Goal: Transaction & Acquisition: Purchase product/service

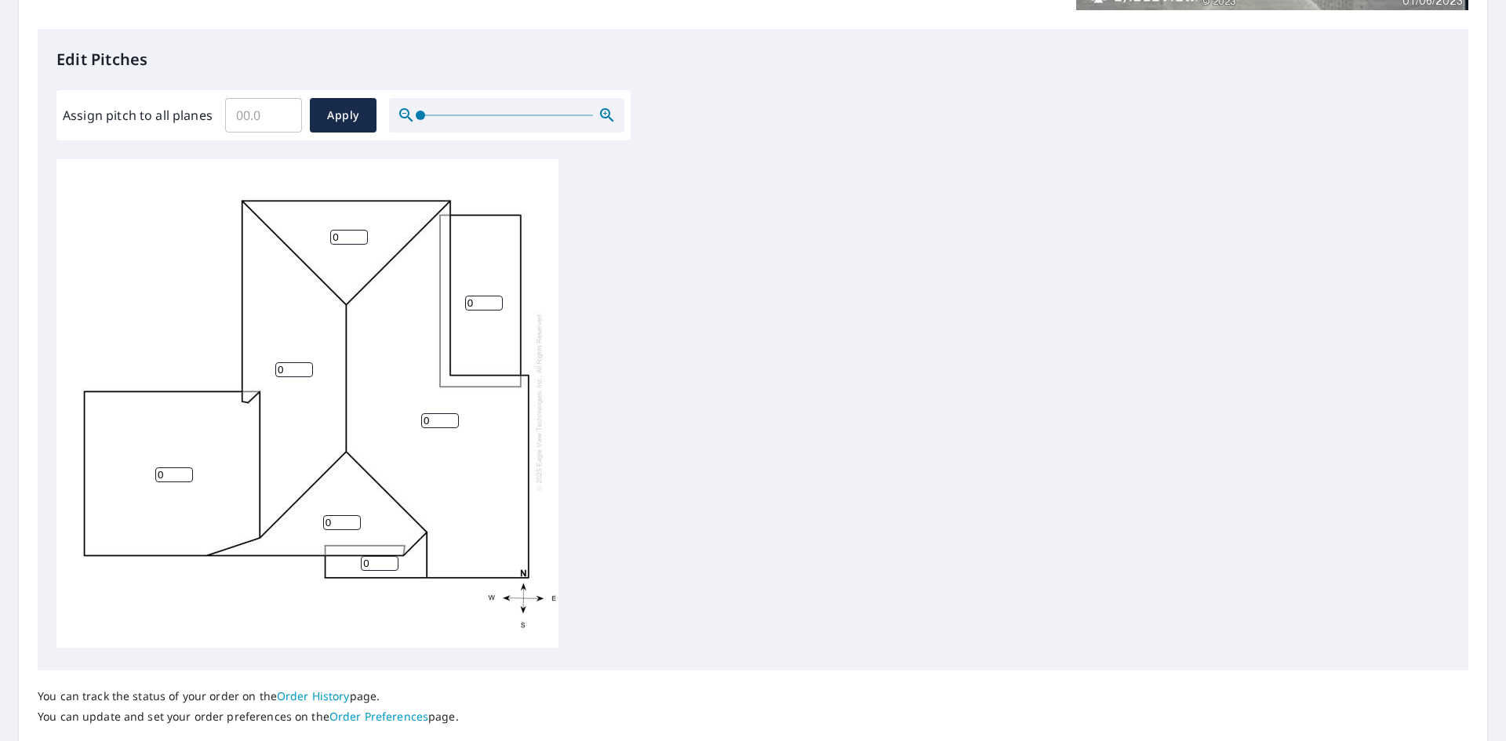
scroll to position [500, 0]
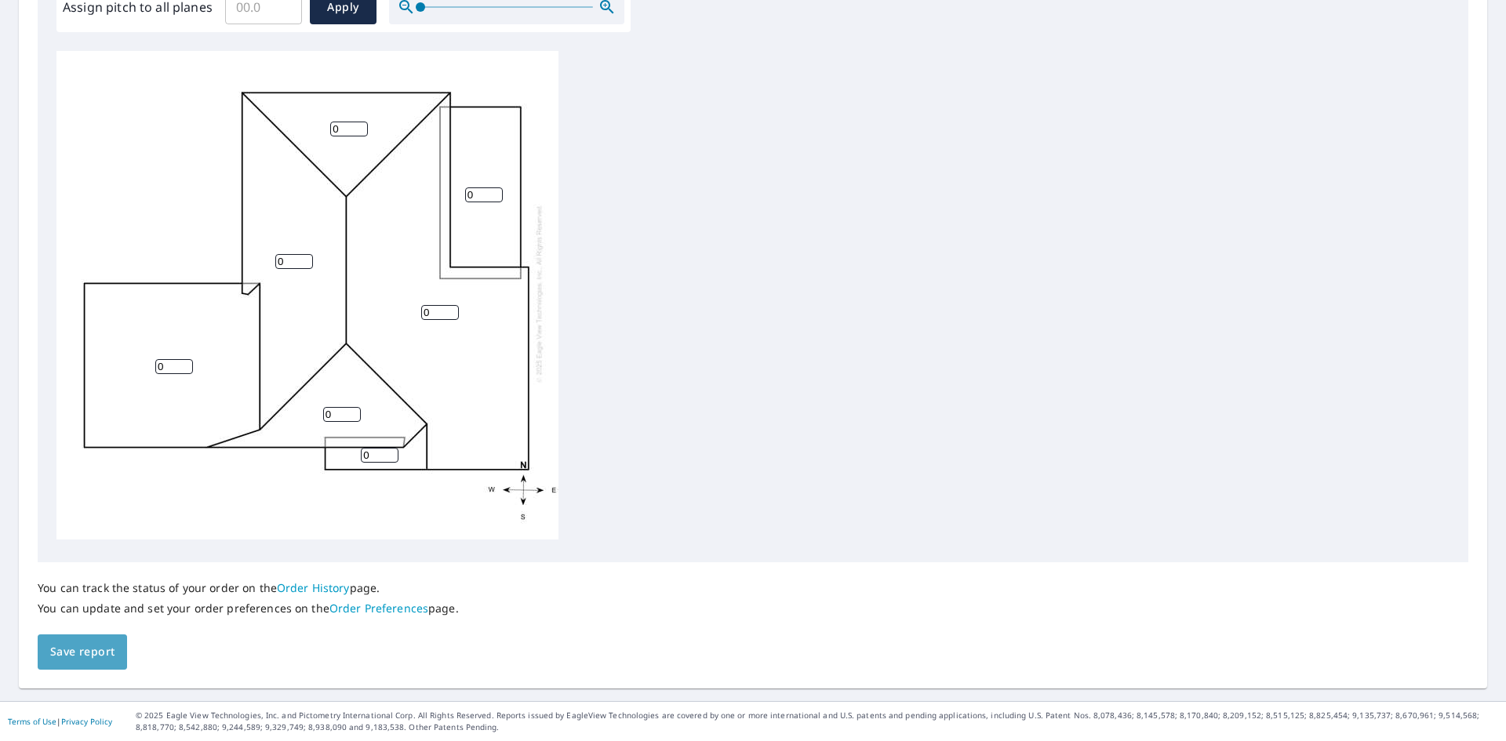
click at [100, 660] on span "Save report" at bounding box center [82, 652] width 64 height 20
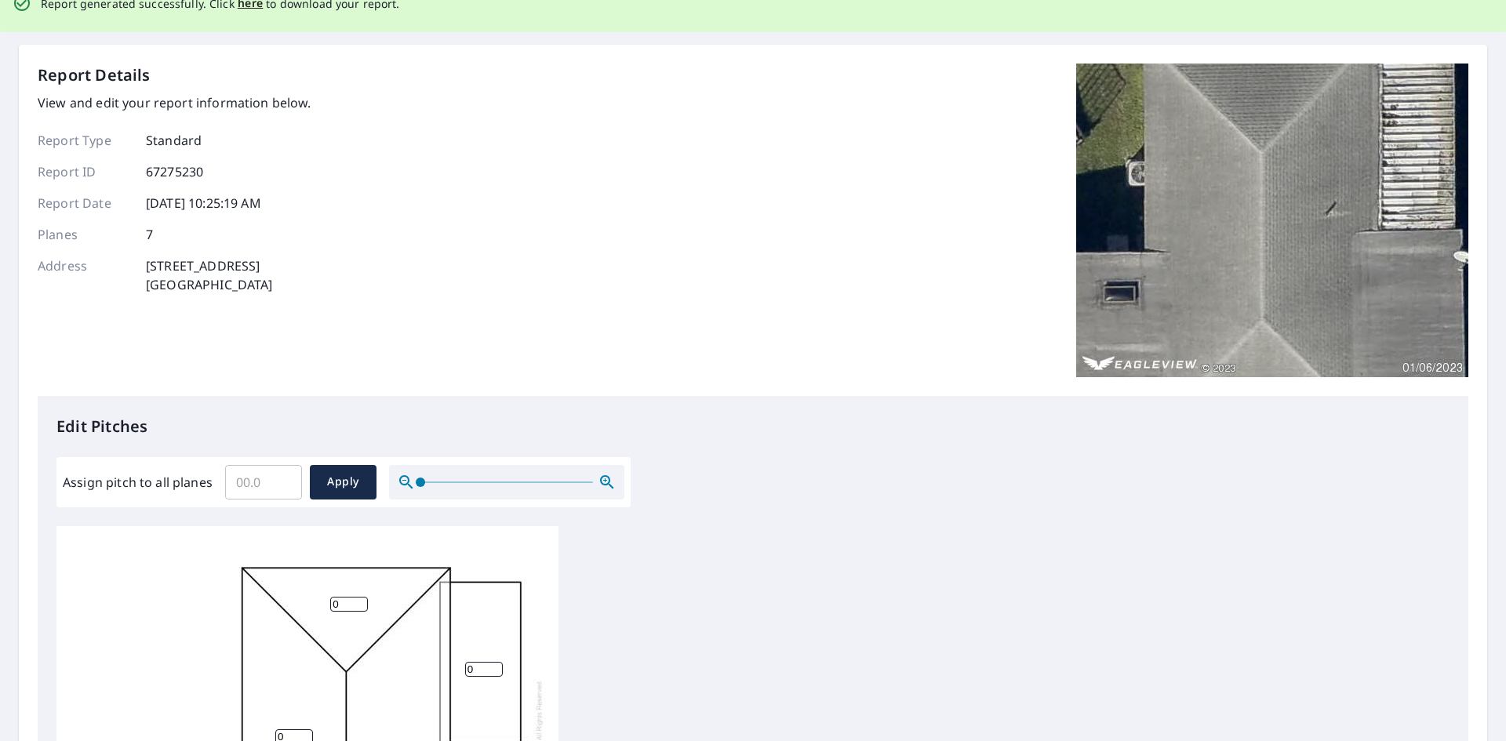
scroll to position [0, 0]
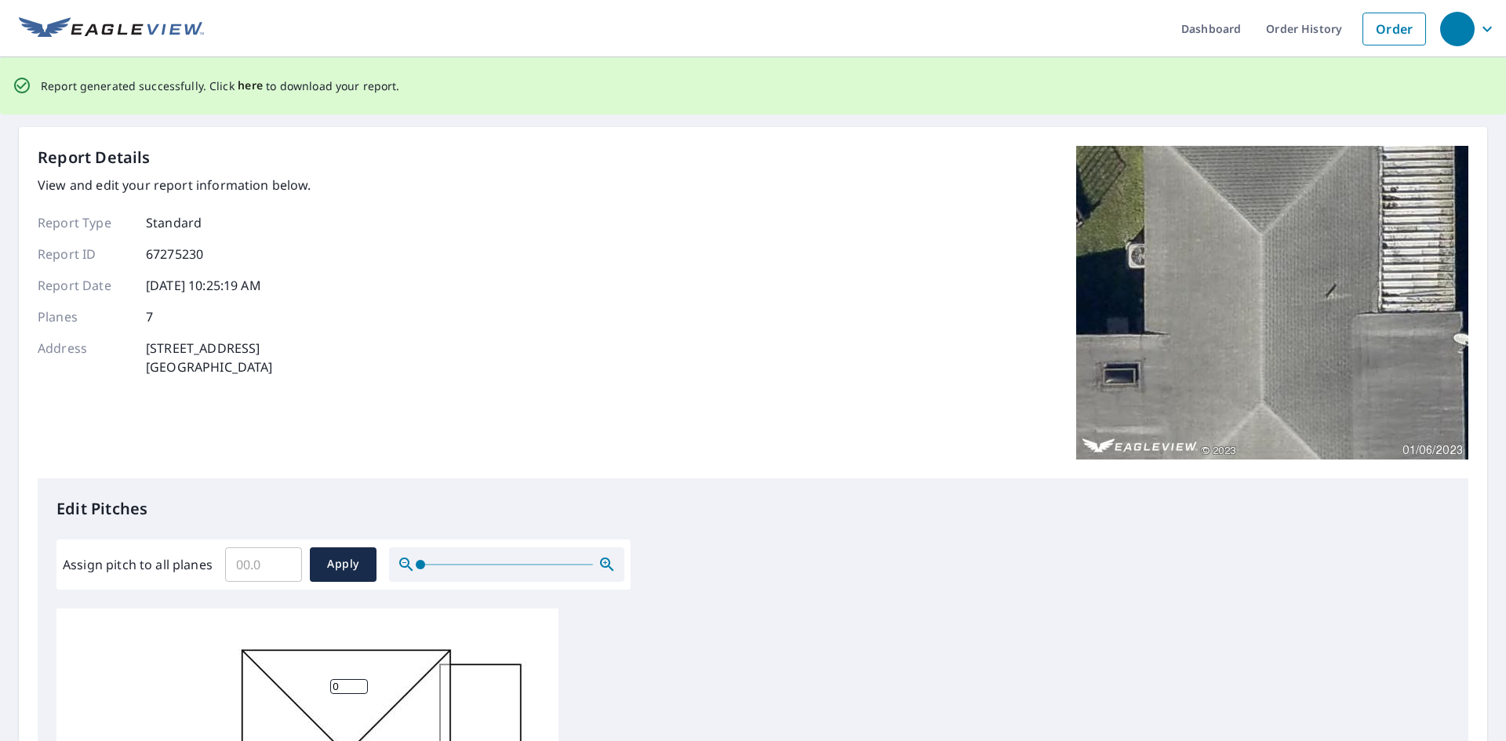
click at [238, 84] on span "here" at bounding box center [251, 86] width 26 height 20
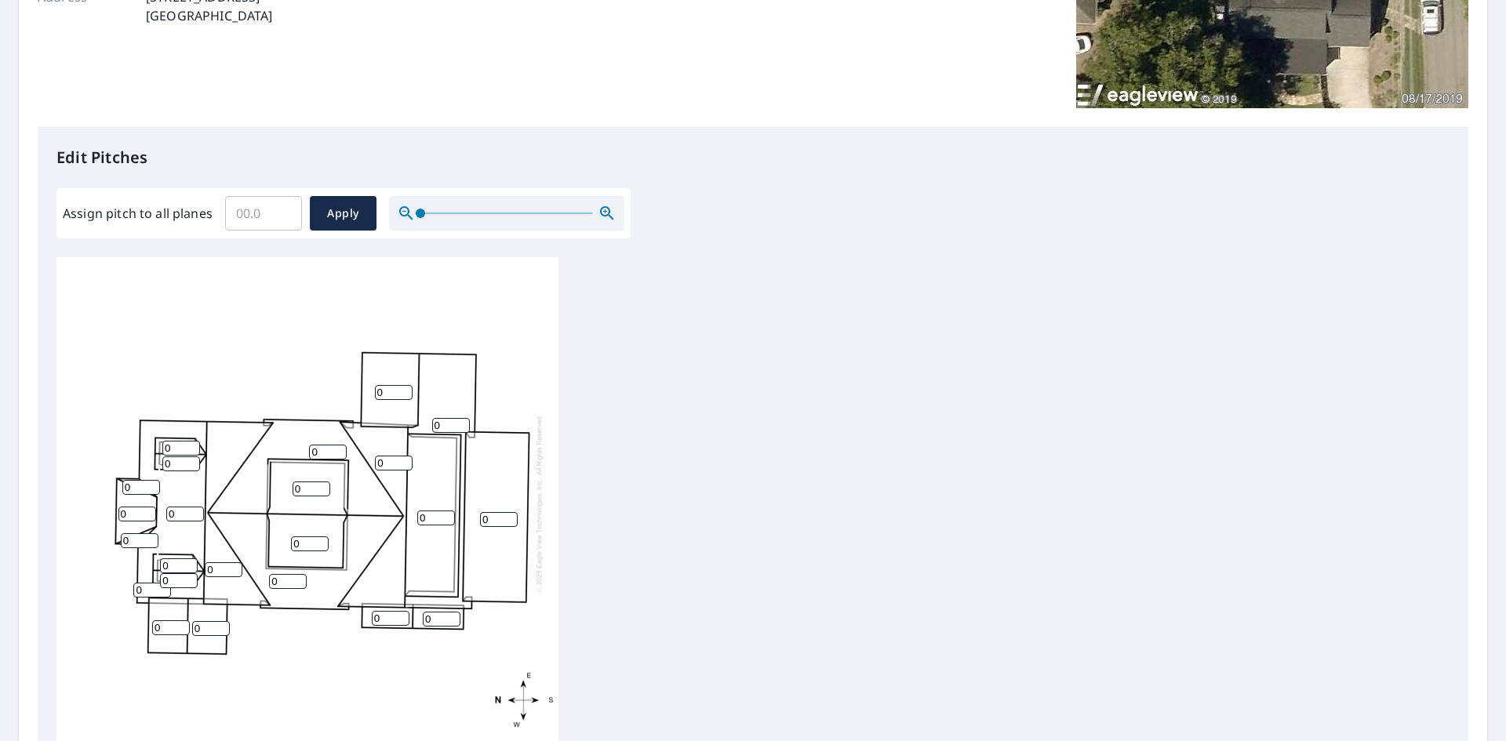
scroll to position [471, 0]
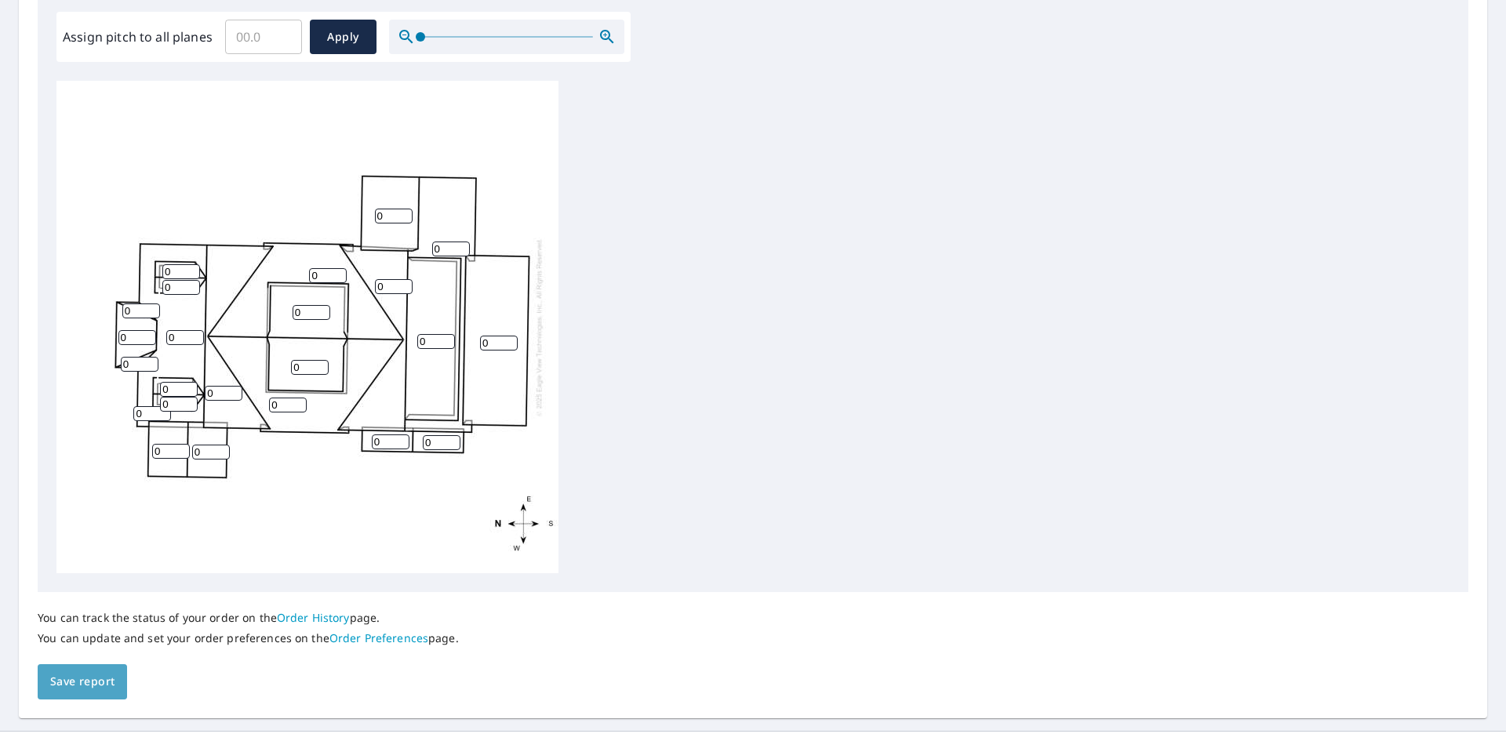
click at [105, 675] on span "Save report" at bounding box center [82, 682] width 64 height 20
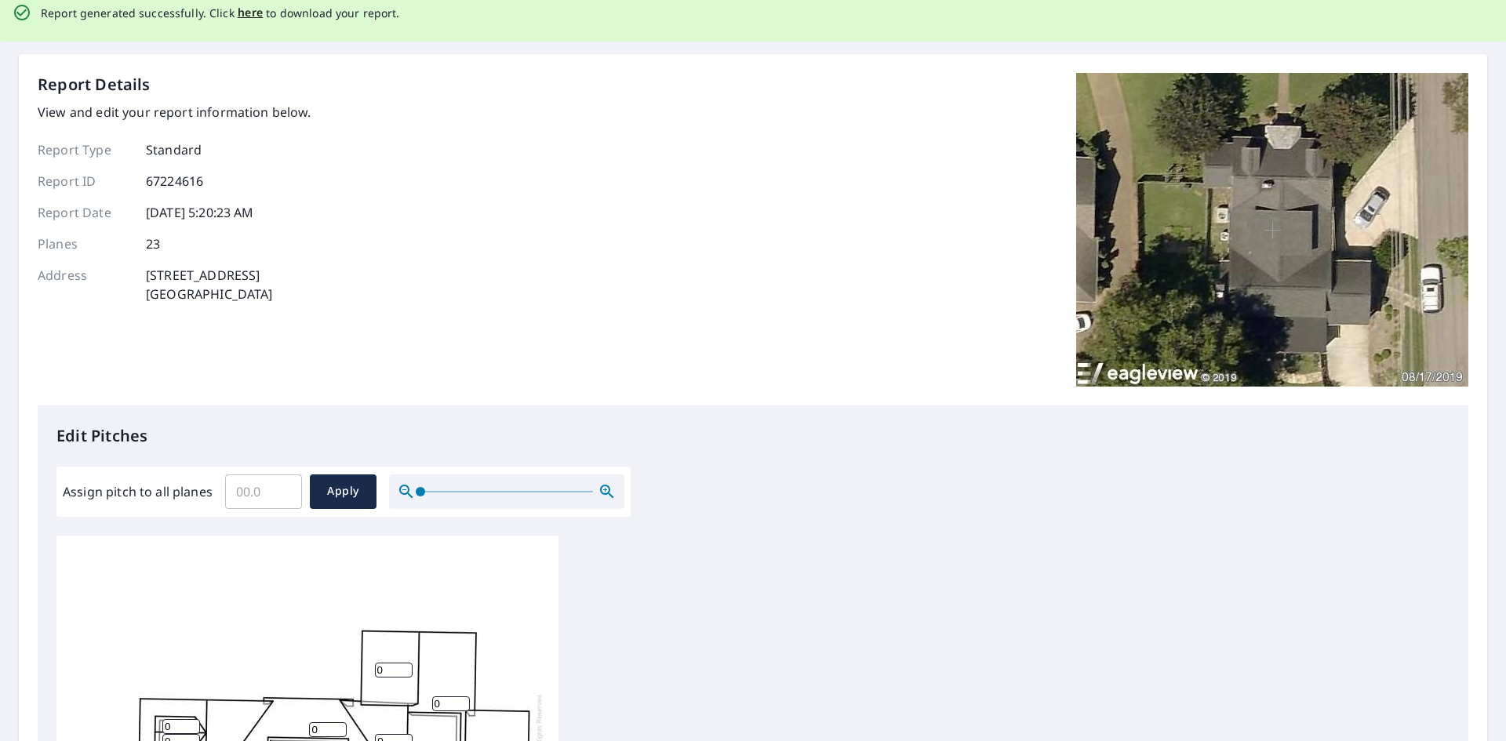
scroll to position [0, 0]
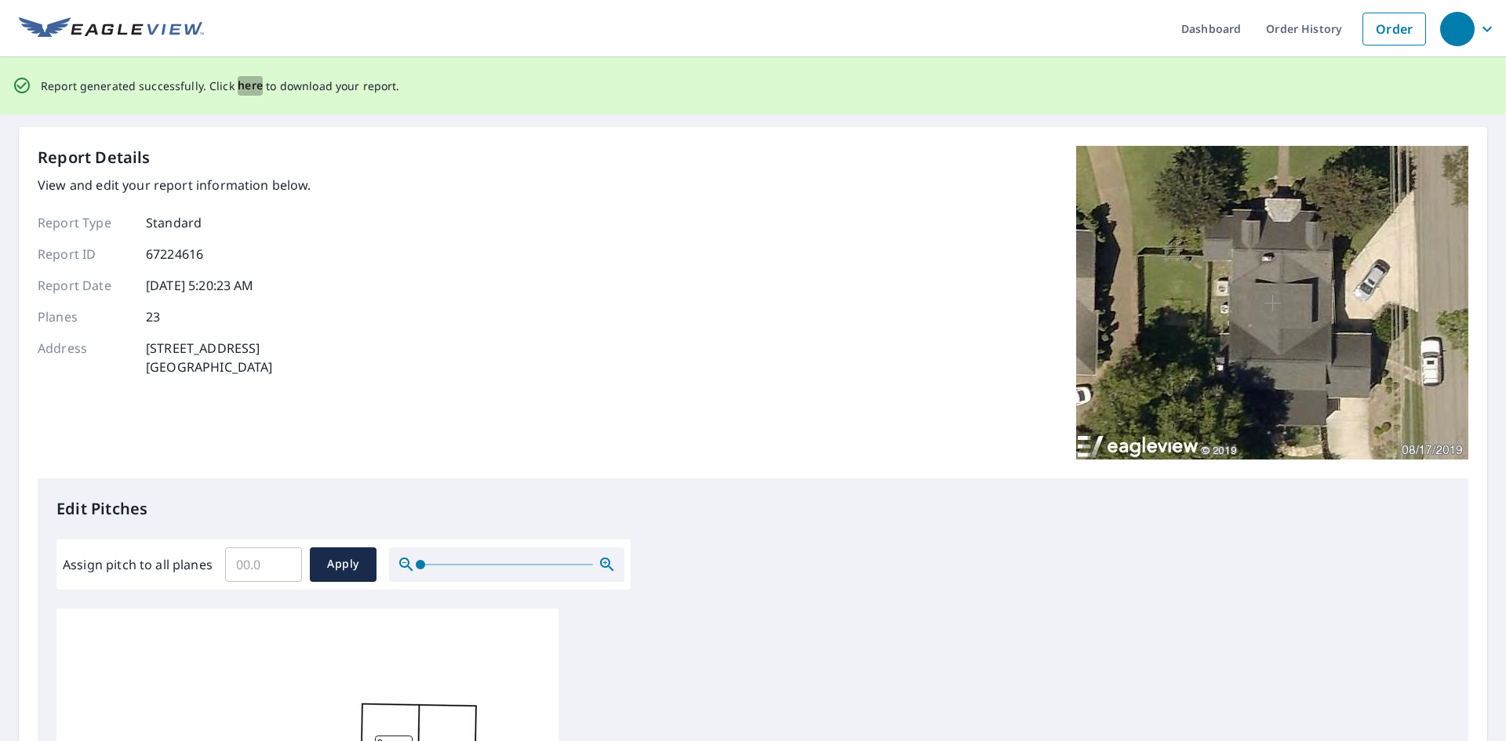
click at [246, 86] on span "here" at bounding box center [251, 86] width 26 height 20
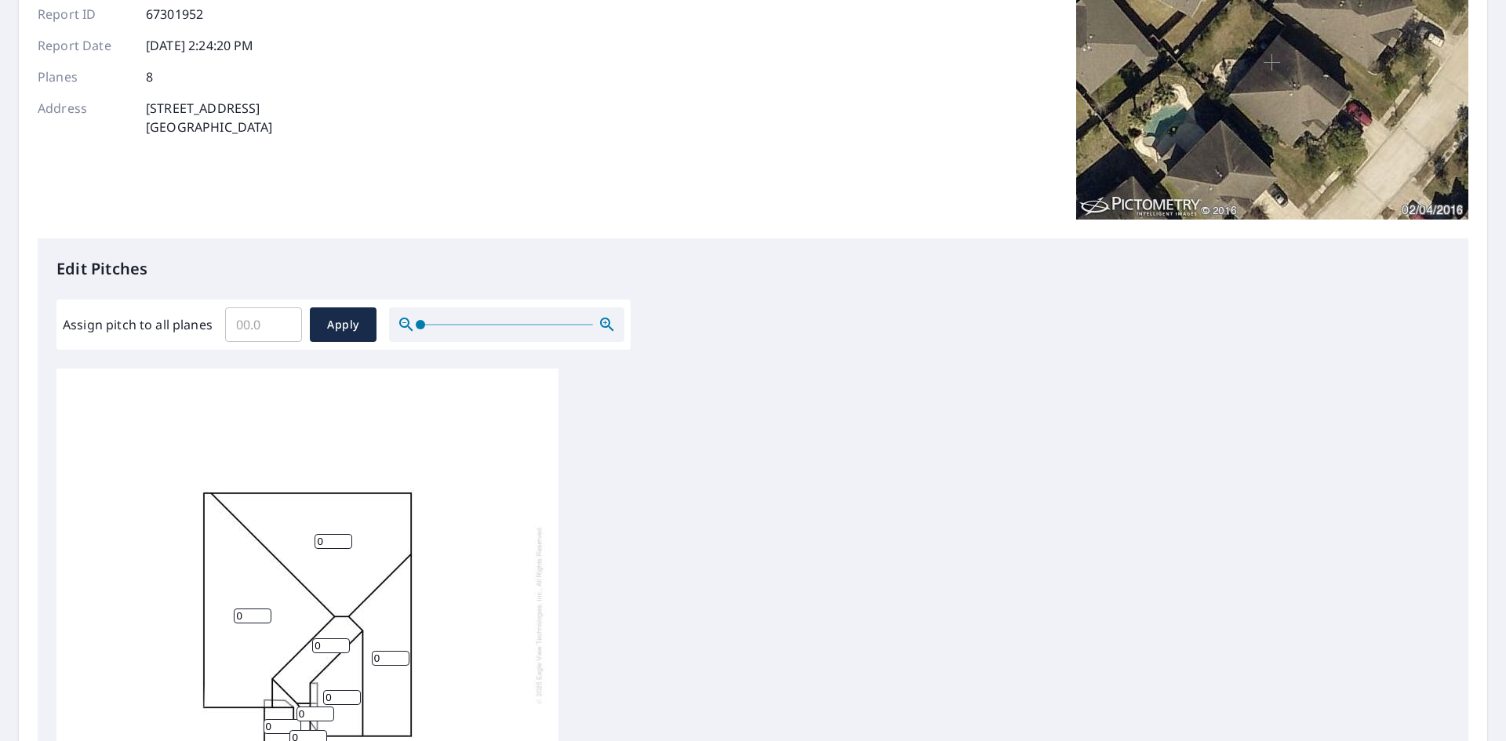
scroll to position [500, 0]
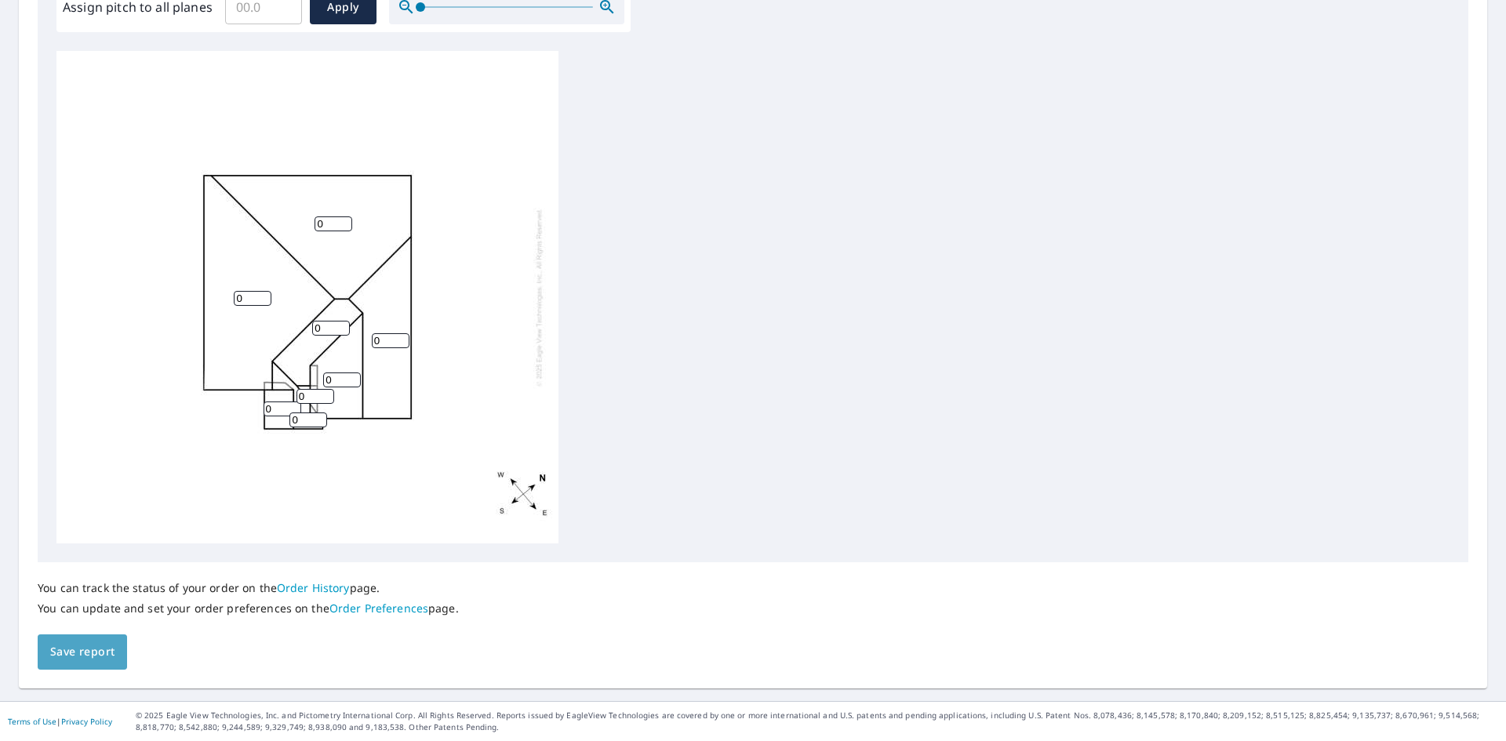
click at [84, 653] on span "Save report" at bounding box center [82, 652] width 64 height 20
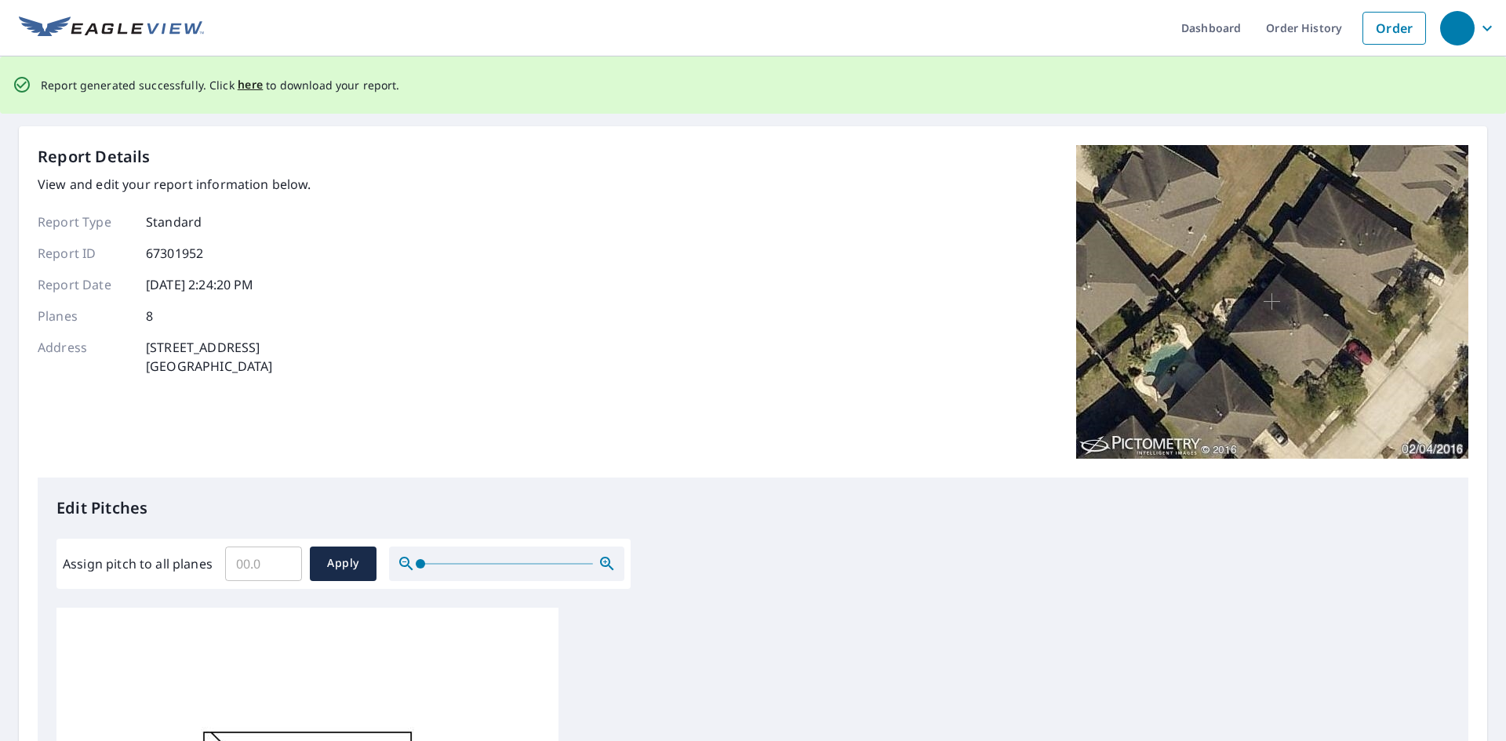
scroll to position [0, 0]
click at [241, 85] on span "here" at bounding box center [251, 86] width 26 height 20
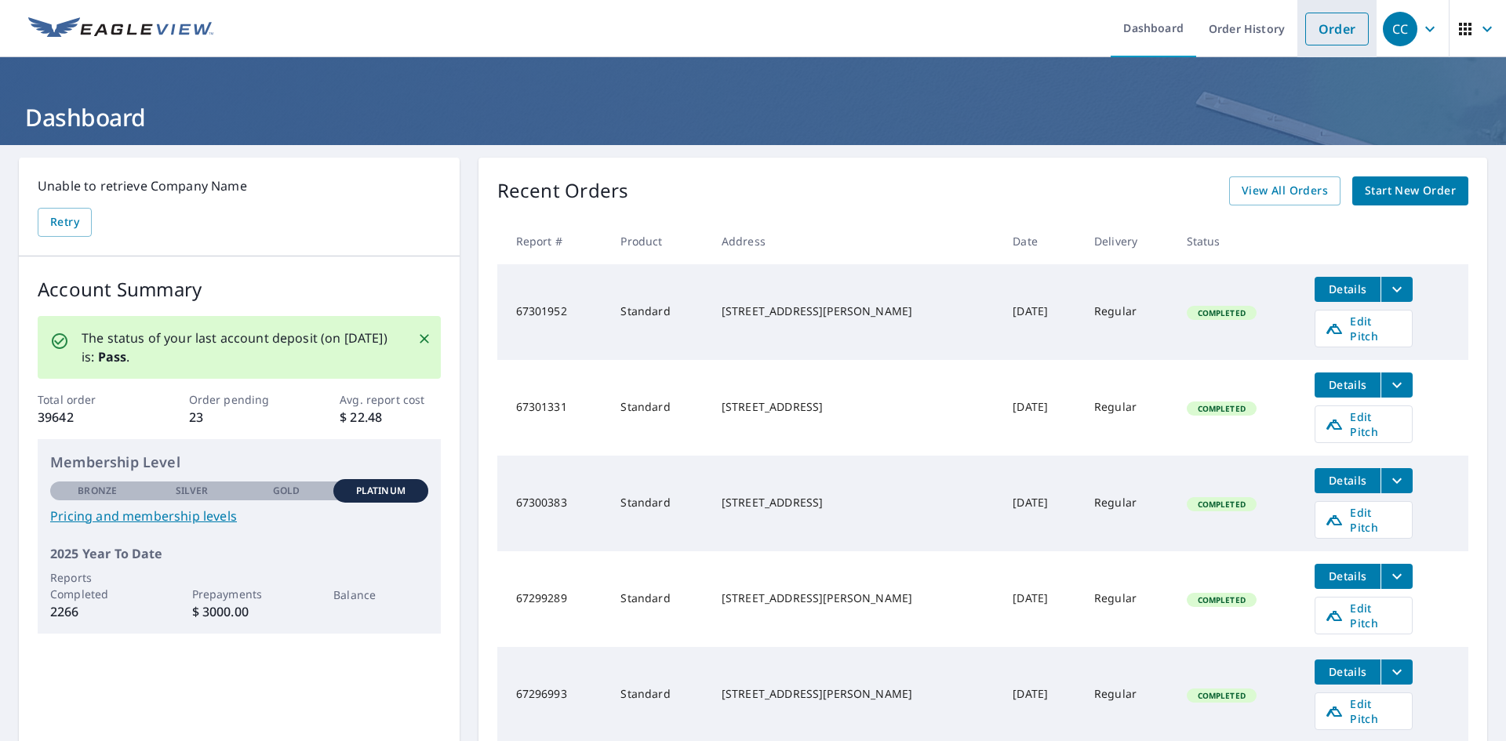
click at [1315, 33] on link "Order" at bounding box center [1337, 29] width 64 height 33
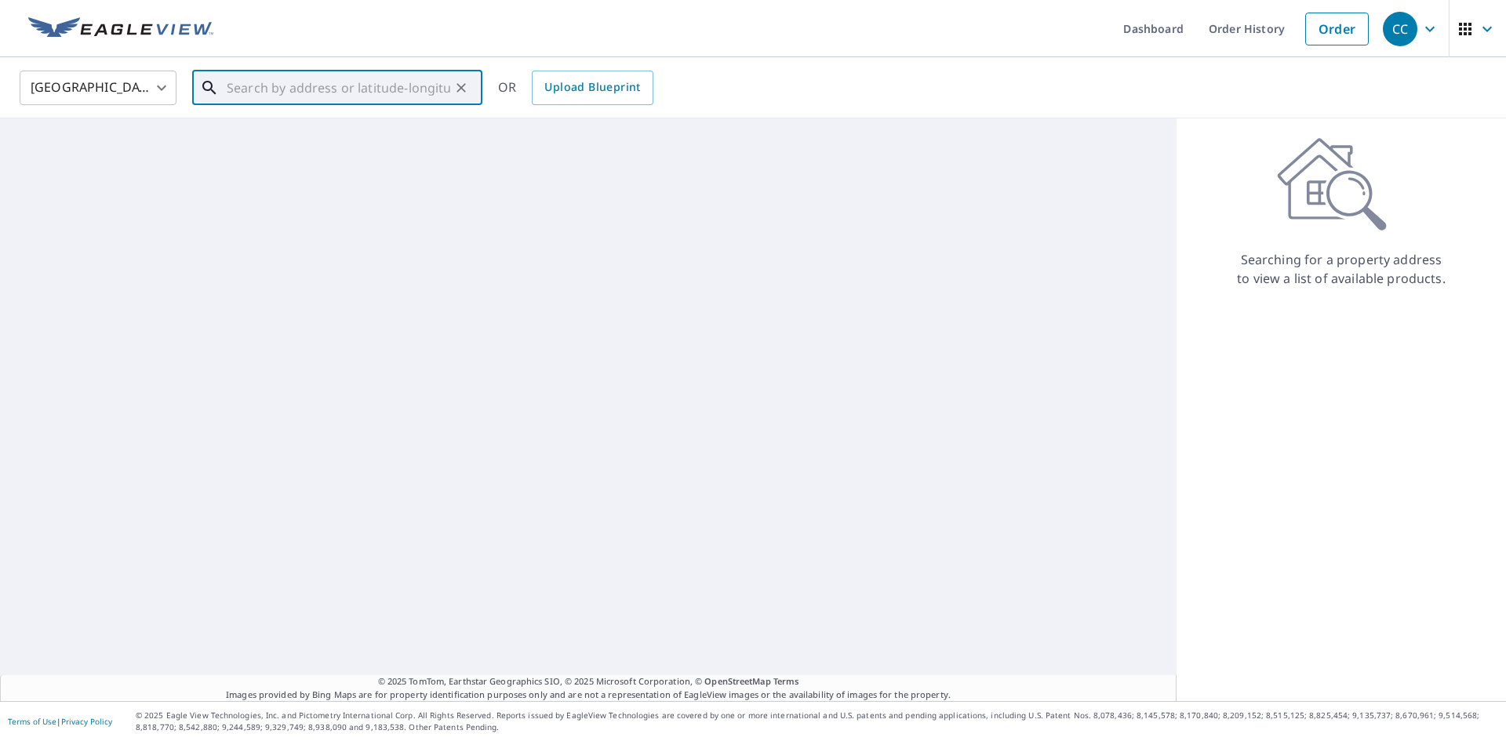
click at [260, 93] on input "text" at bounding box center [339, 88] width 224 height 44
paste input "30762 Satinleaf Run Brooksville, FL 34602 Hernando"
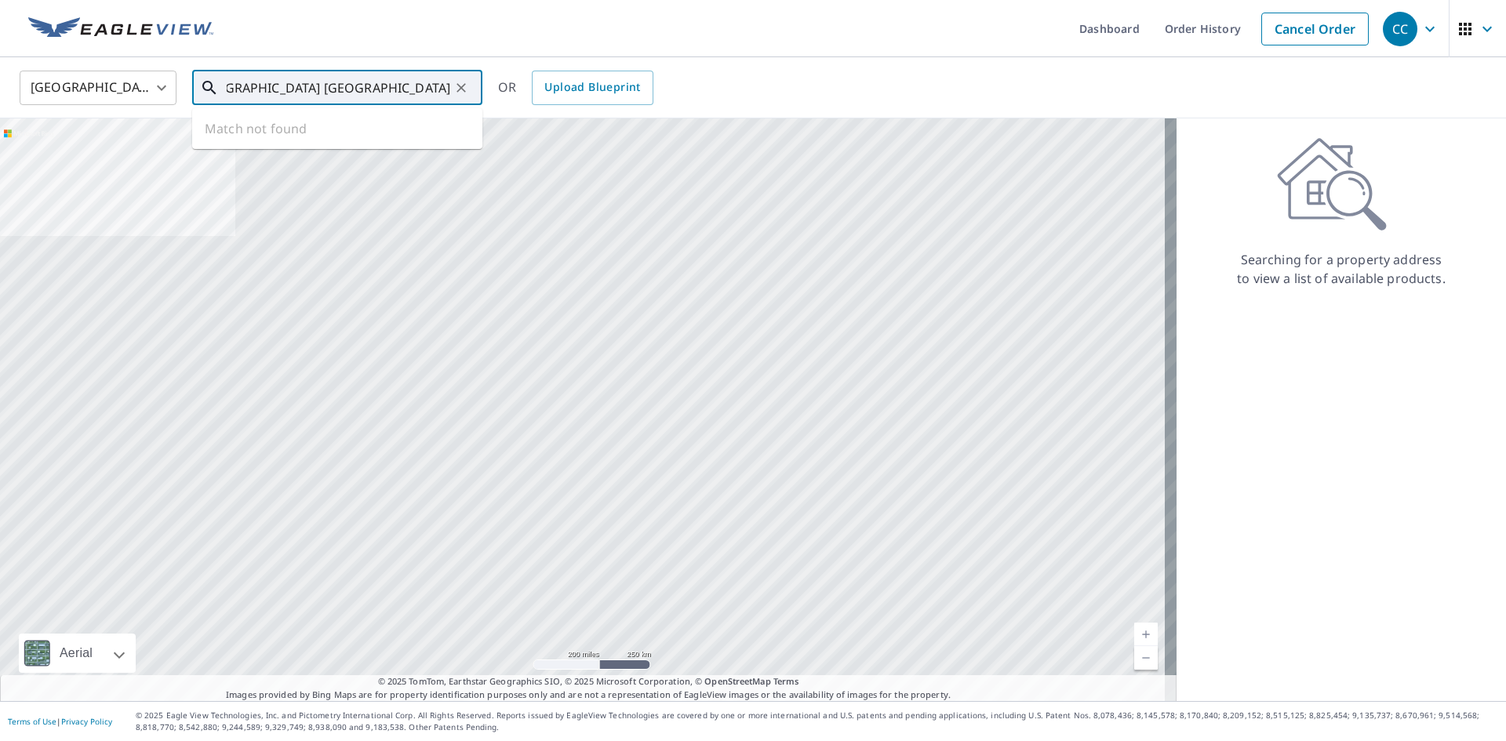
drag, startPoint x: 388, startPoint y: 89, endPoint x: 518, endPoint y: 116, distance: 133.1
click at [518, 116] on div "United States US ​ 30762 Satinleaf Run Brooksville, FL 34602 Hernando ​ Match n…" at bounding box center [753, 87] width 1506 height 61
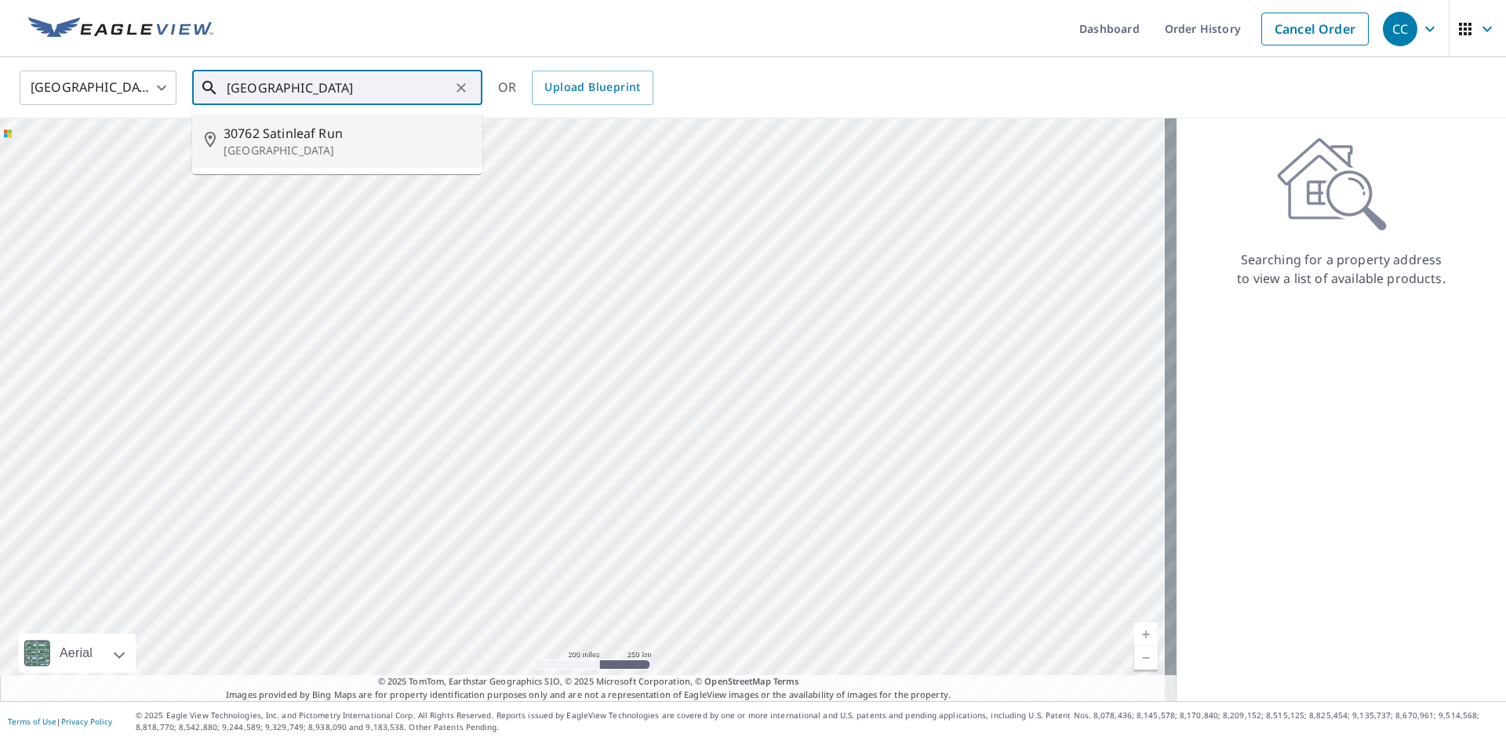
click at [373, 132] on span "30762 Satinleaf Run" at bounding box center [347, 133] width 246 height 19
type input "30762 Satinleaf Run Brooksville, FL 34602"
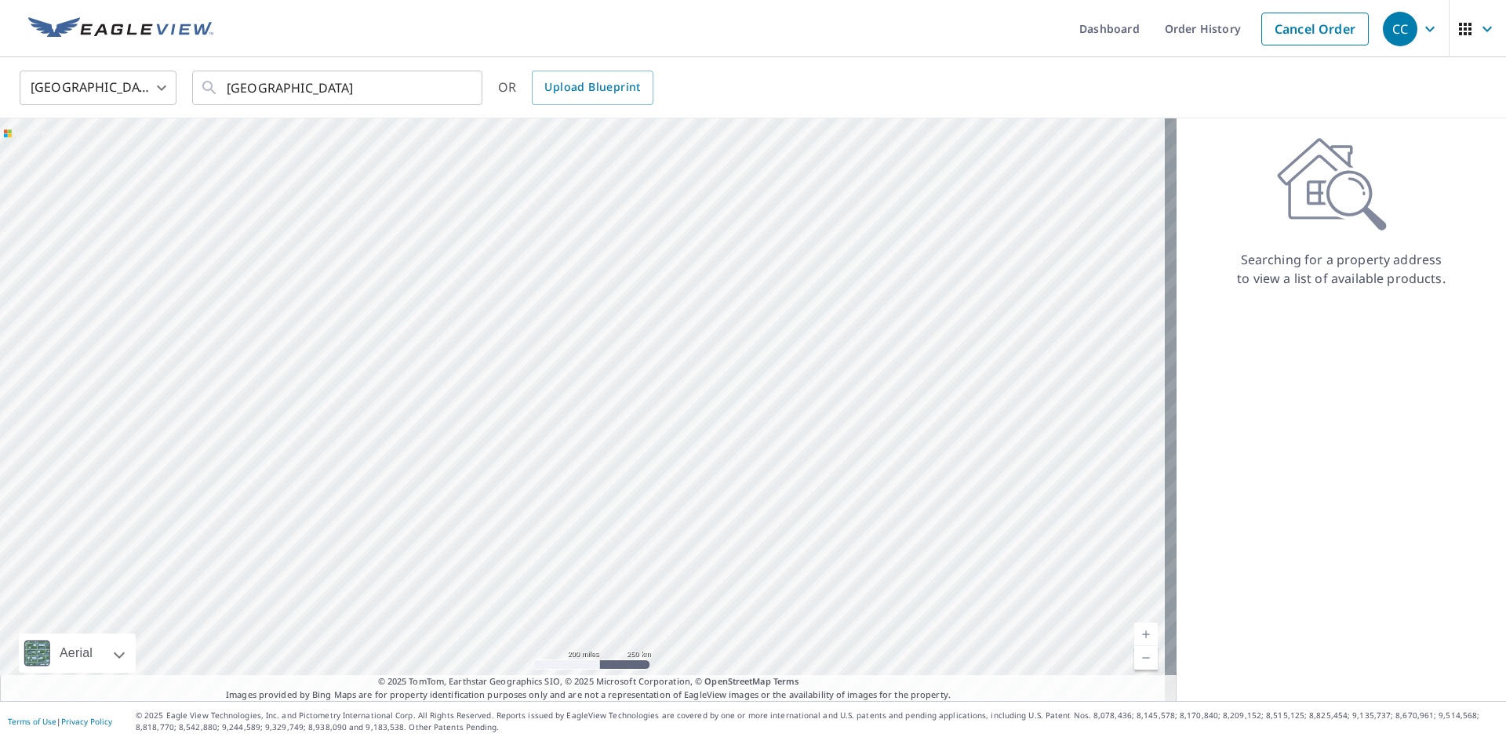
scroll to position [0, 0]
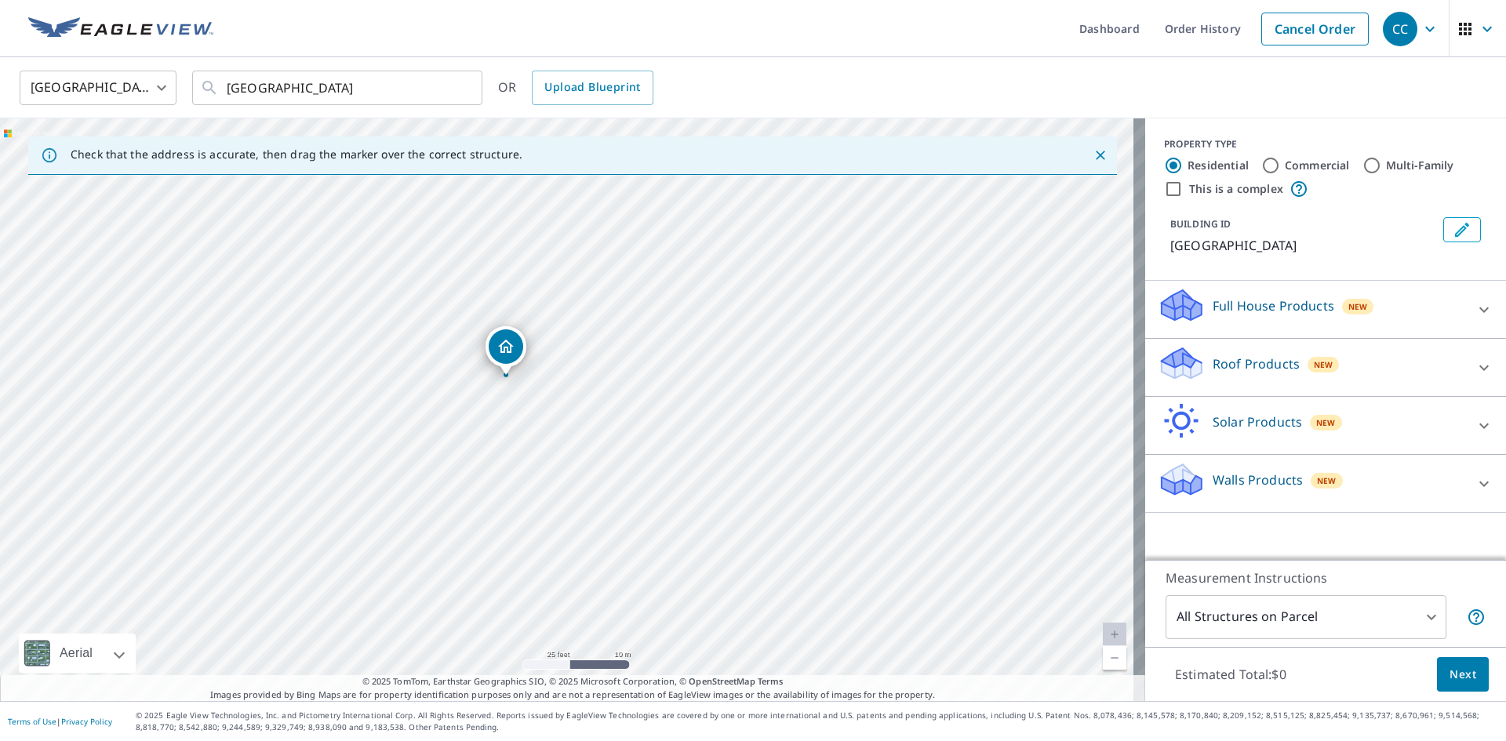
click at [1224, 359] on p "Roof Products" at bounding box center [1256, 364] width 87 height 19
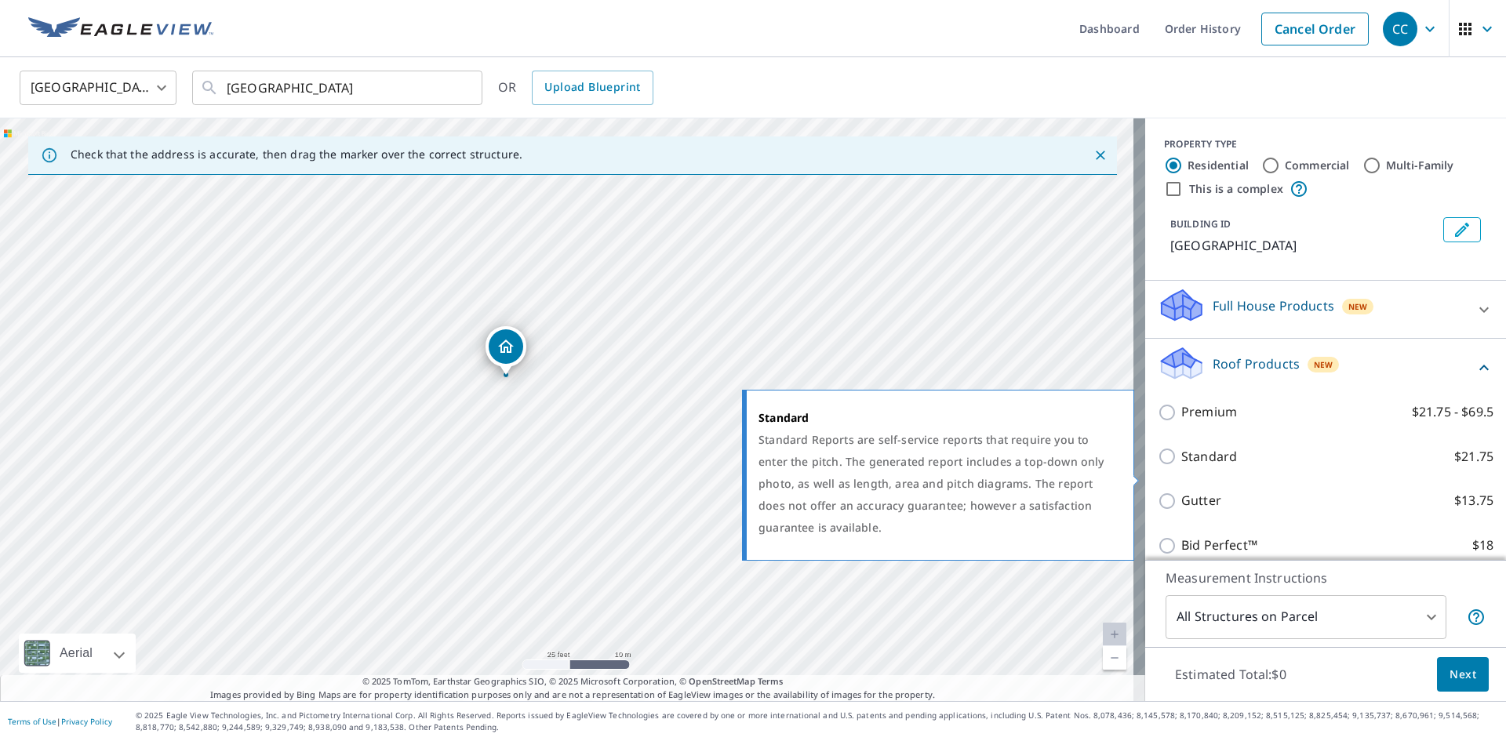
click at [1204, 465] on p "Standard" at bounding box center [1209, 457] width 56 height 20
click at [1181, 465] on input "Standard $21.75" at bounding box center [1170, 456] width 24 height 19
checkbox input "true"
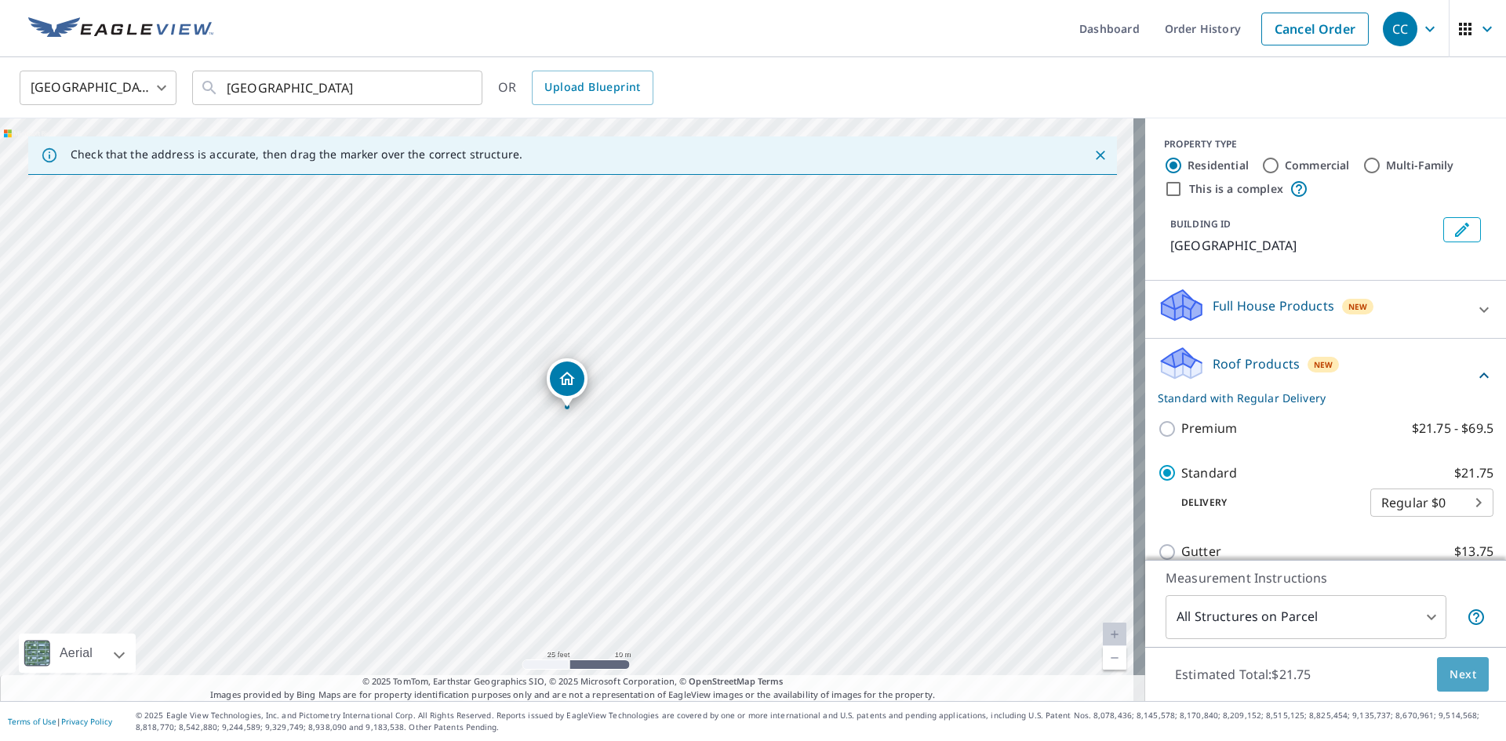
click at [1449, 672] on span "Next" at bounding box center [1462, 675] width 27 height 20
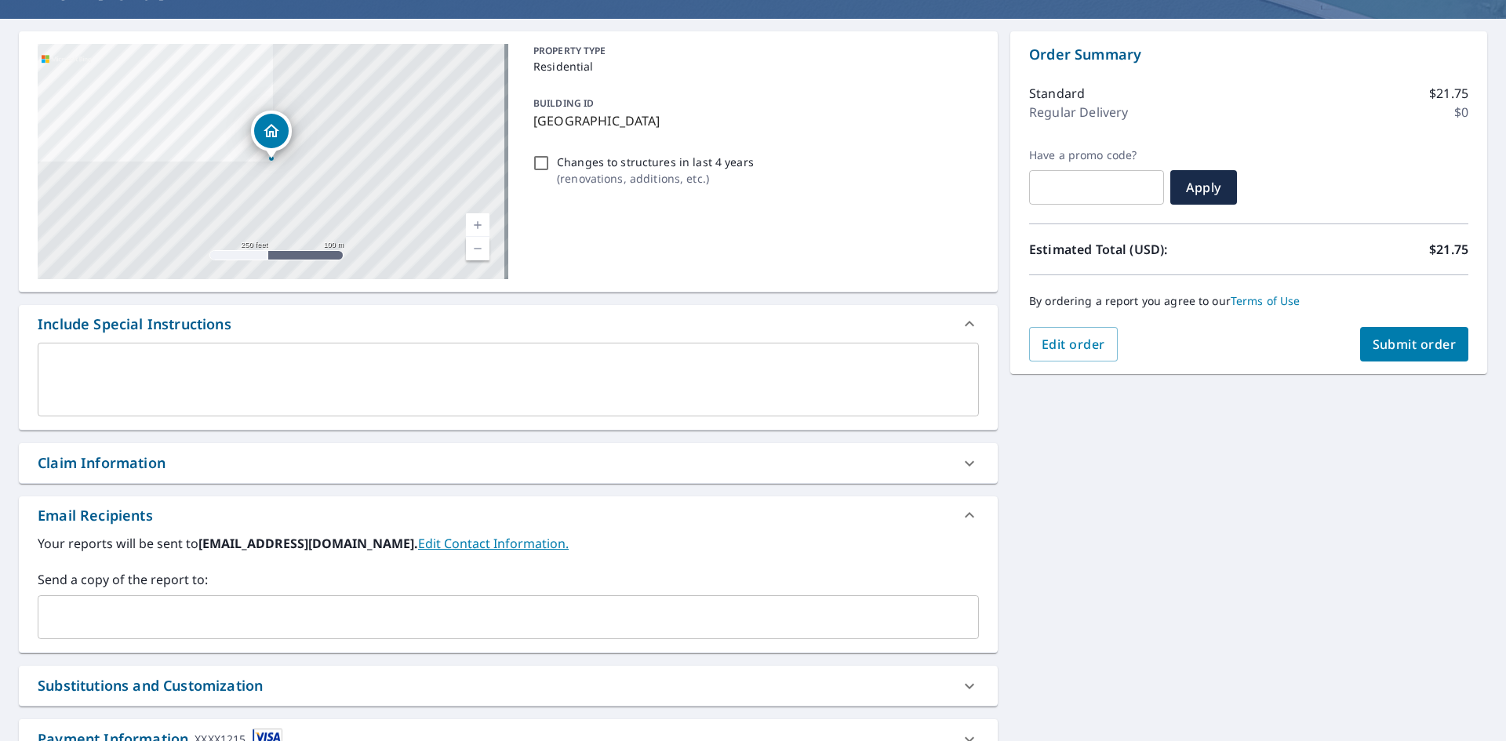
scroll to position [246, 0]
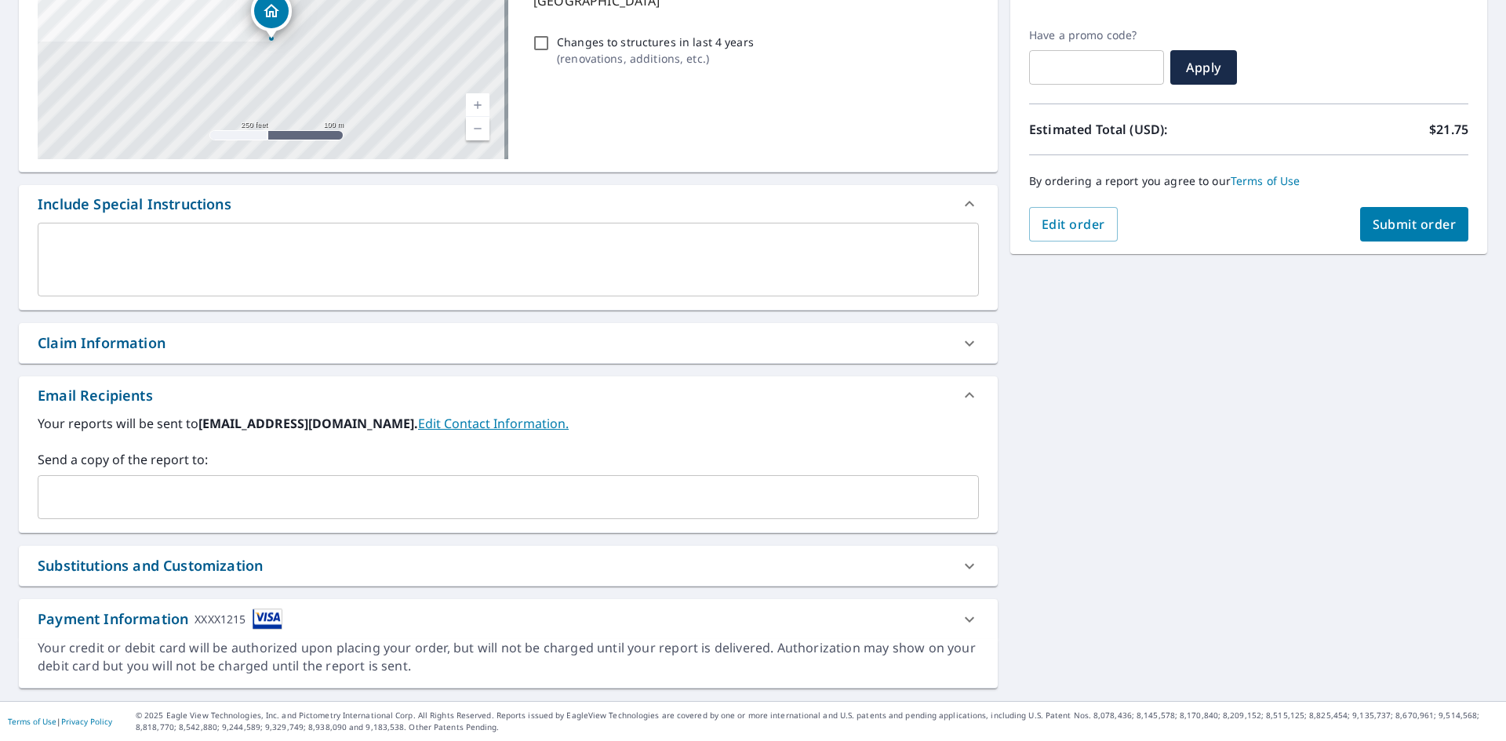
click at [189, 358] on div "Claim Information" at bounding box center [508, 343] width 979 height 40
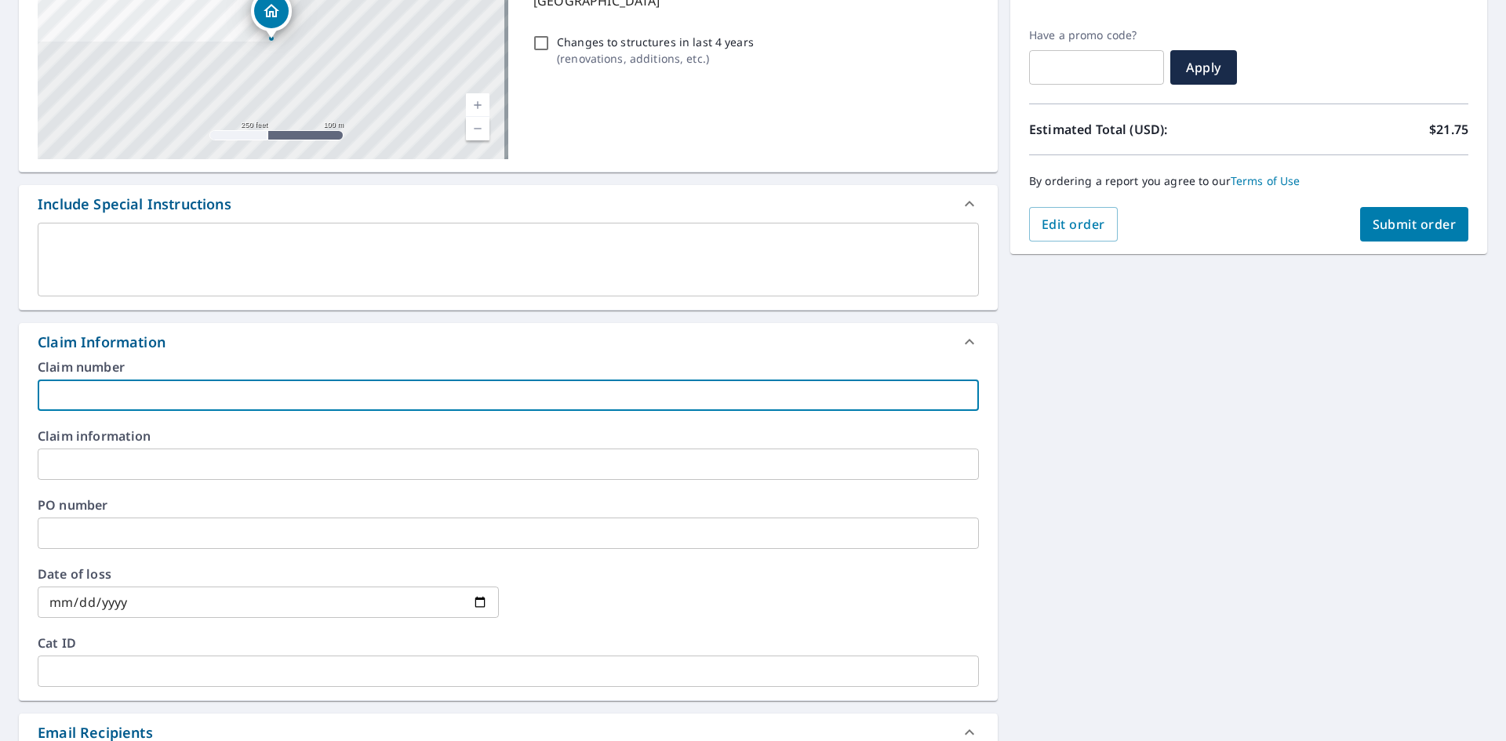
click at [151, 396] on input "text" at bounding box center [508, 395] width 941 height 31
paste input "8158277"
click at [180, 402] on input "8158277" at bounding box center [508, 395] width 941 height 31
paste input "Anderson residence"
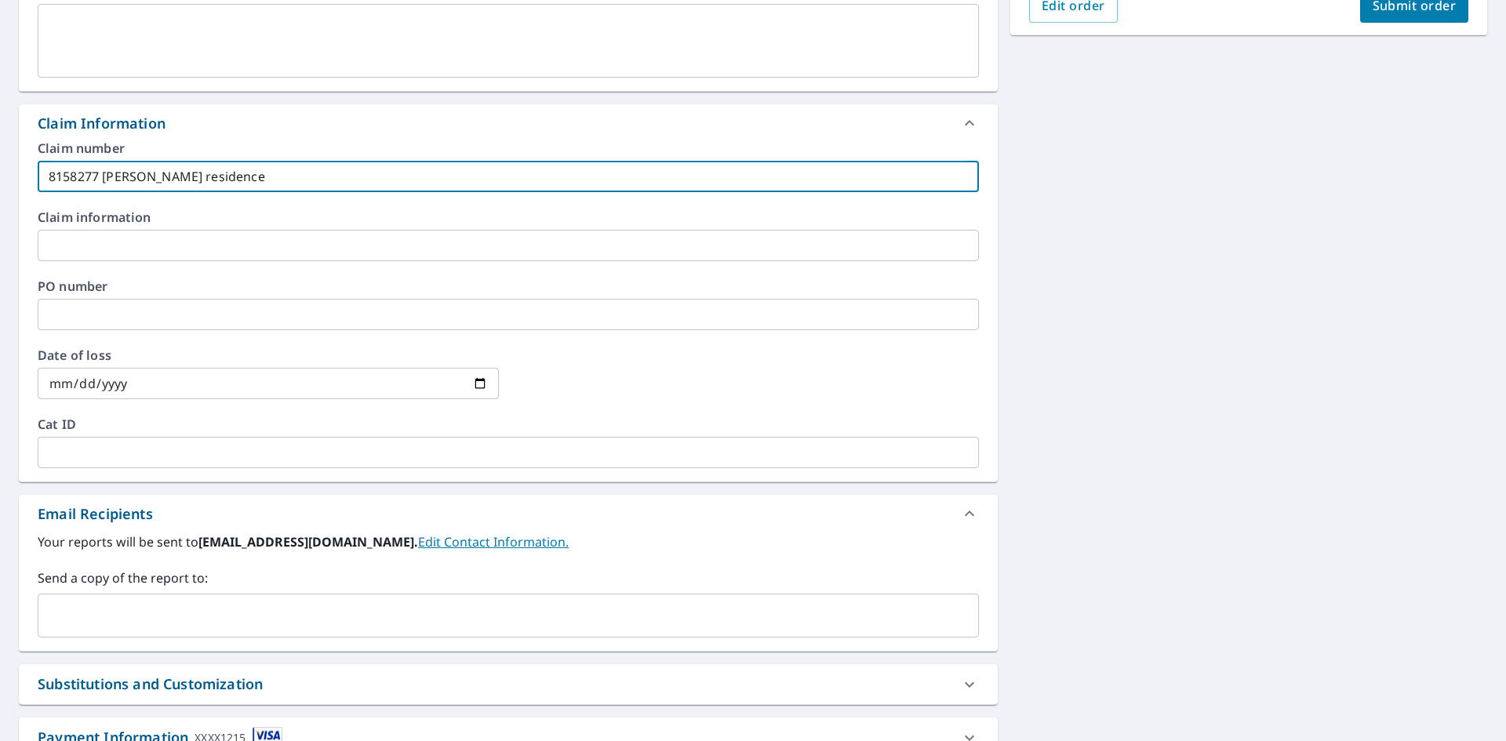
scroll to position [584, 0]
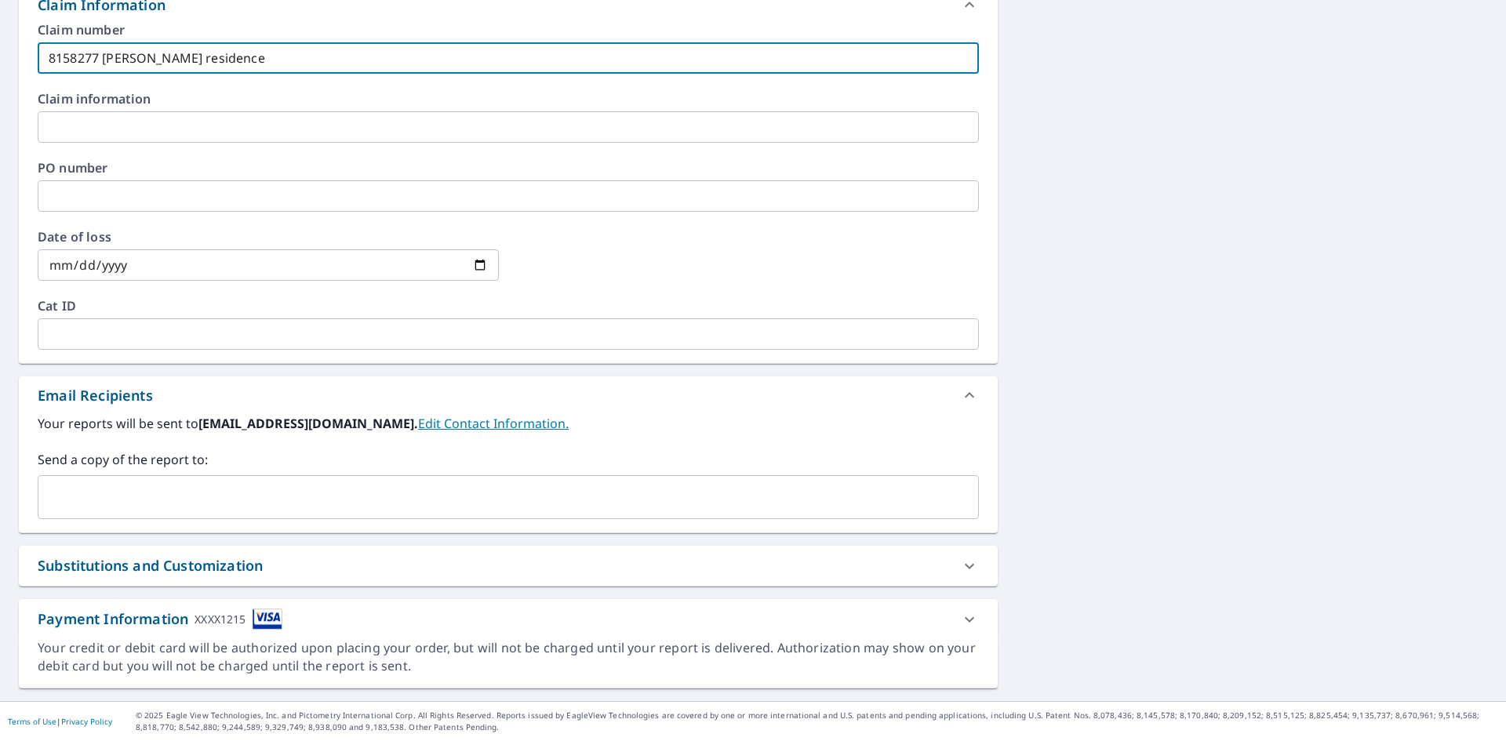
type input "8158277 Anderson residence"
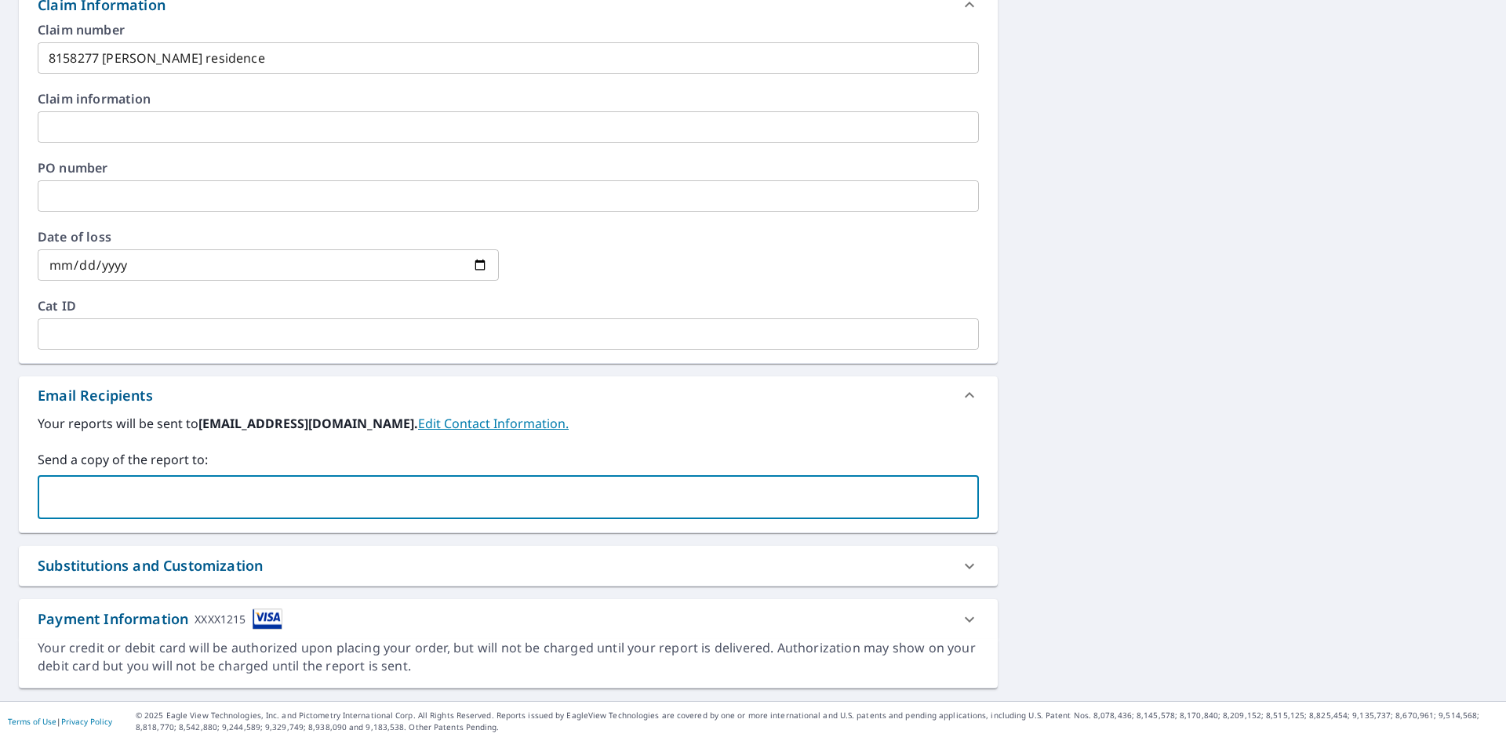
click at [163, 492] on input "text" at bounding box center [497, 497] width 904 height 30
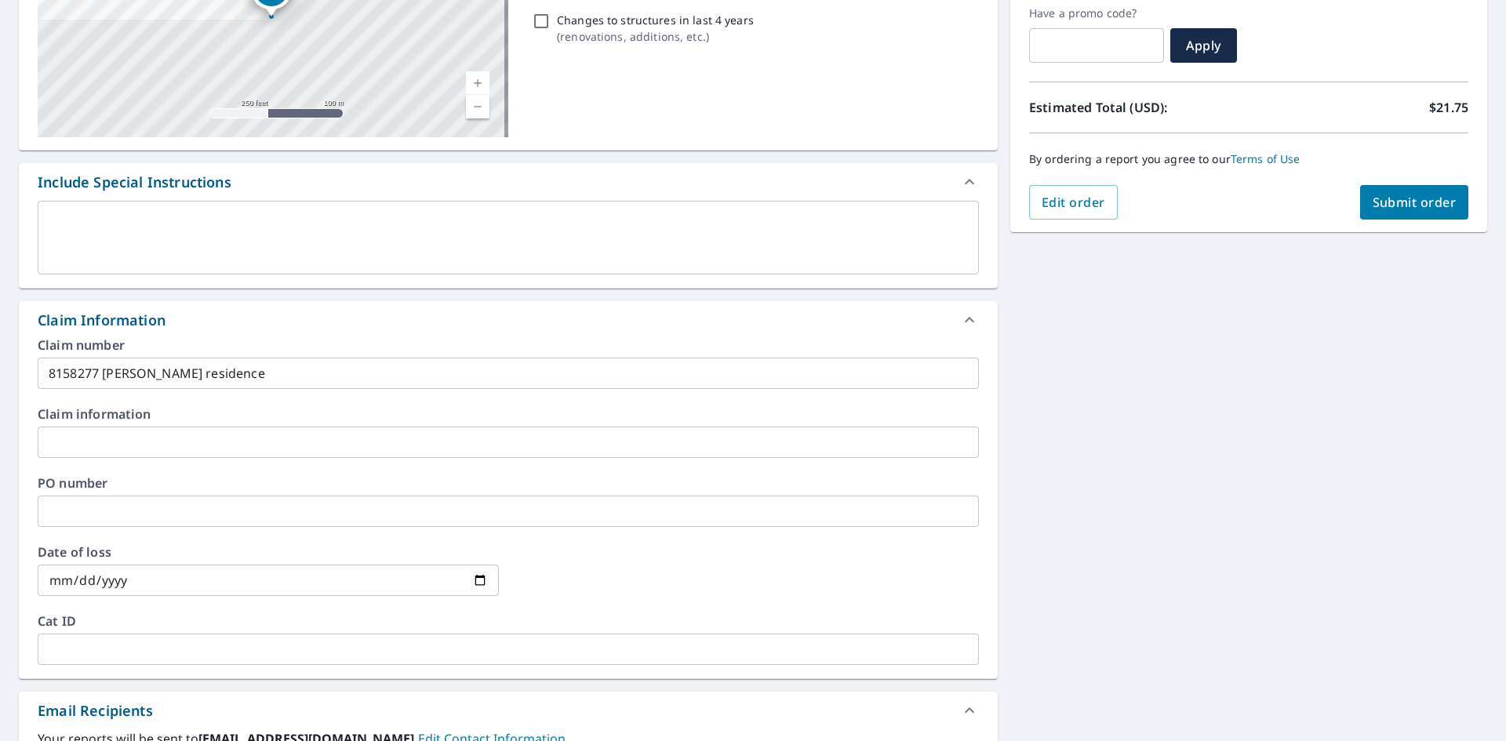
scroll to position [113, 0]
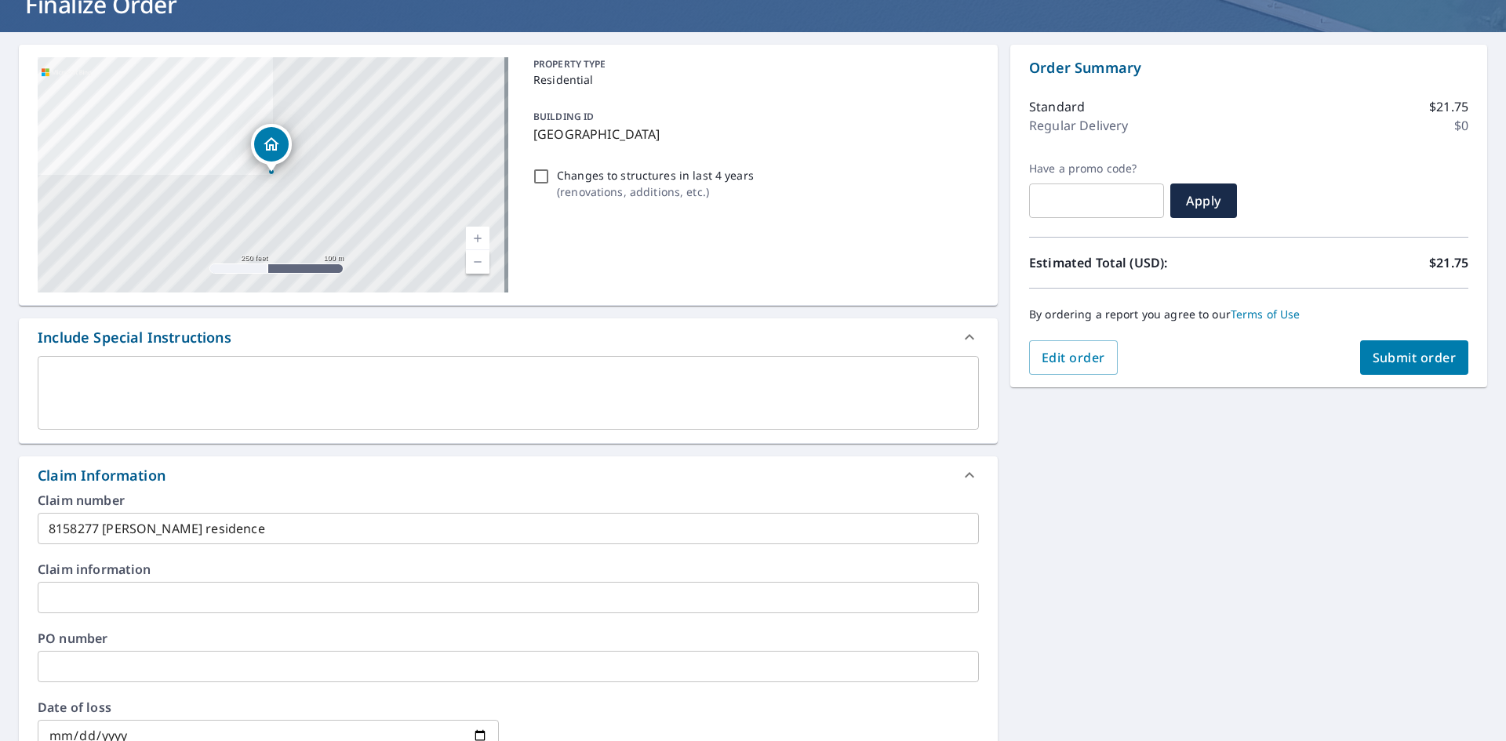
type input "acarty@sdii-global.com"
click at [1423, 365] on span "Submit order" at bounding box center [1415, 357] width 84 height 17
